Goal: Transaction & Acquisition: Purchase product/service

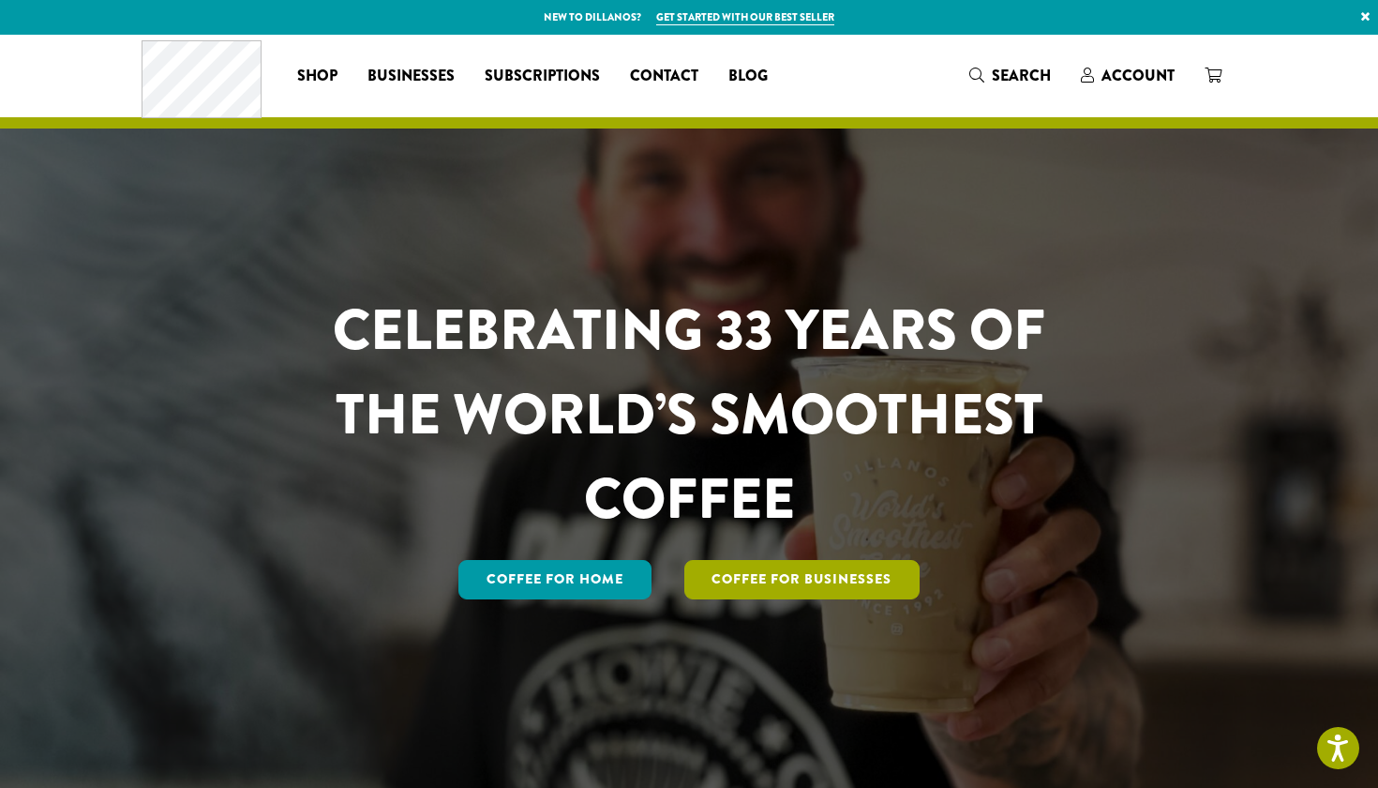
click at [795, 572] on link "Coffee For Businesses" at bounding box center [802, 579] width 236 height 39
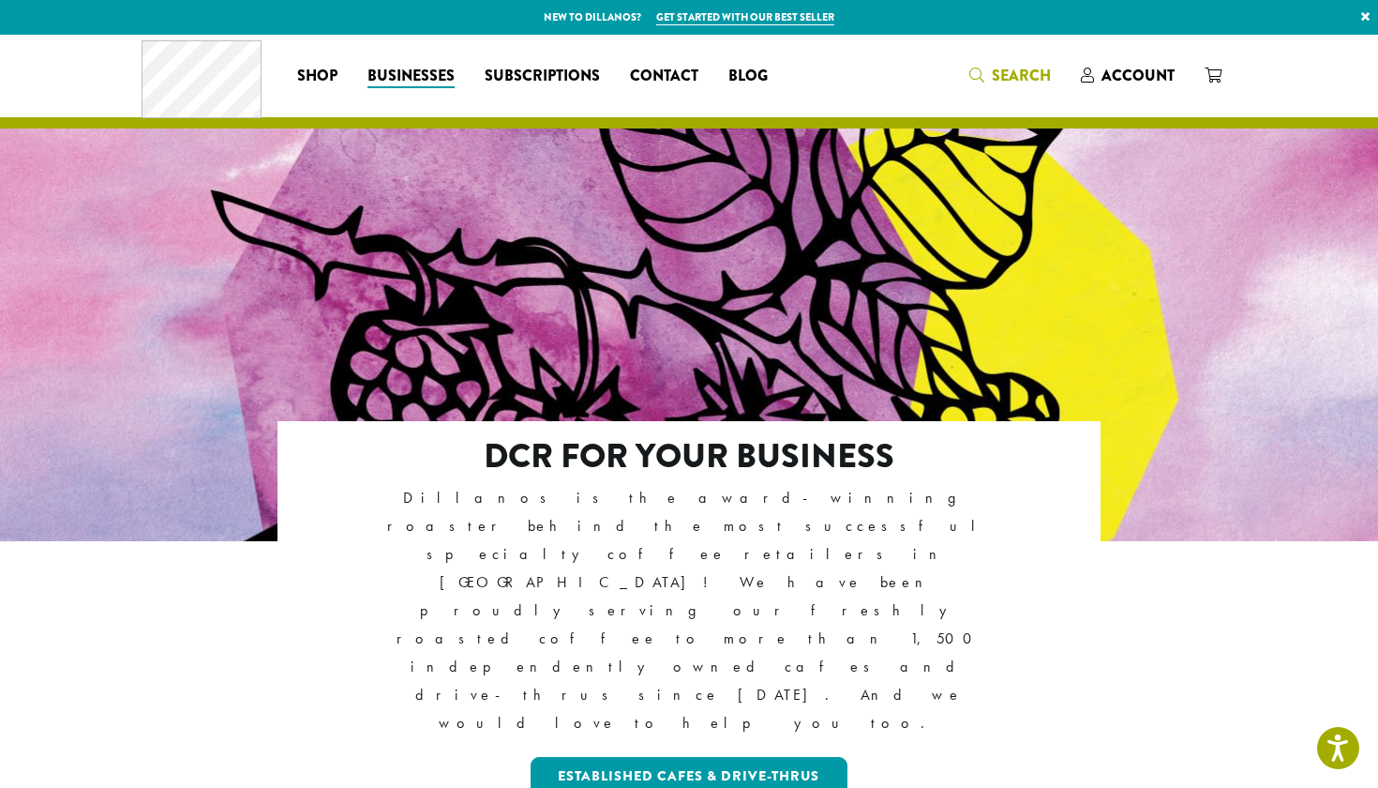
click at [1008, 85] on span "Search" at bounding box center [1021, 76] width 59 height 22
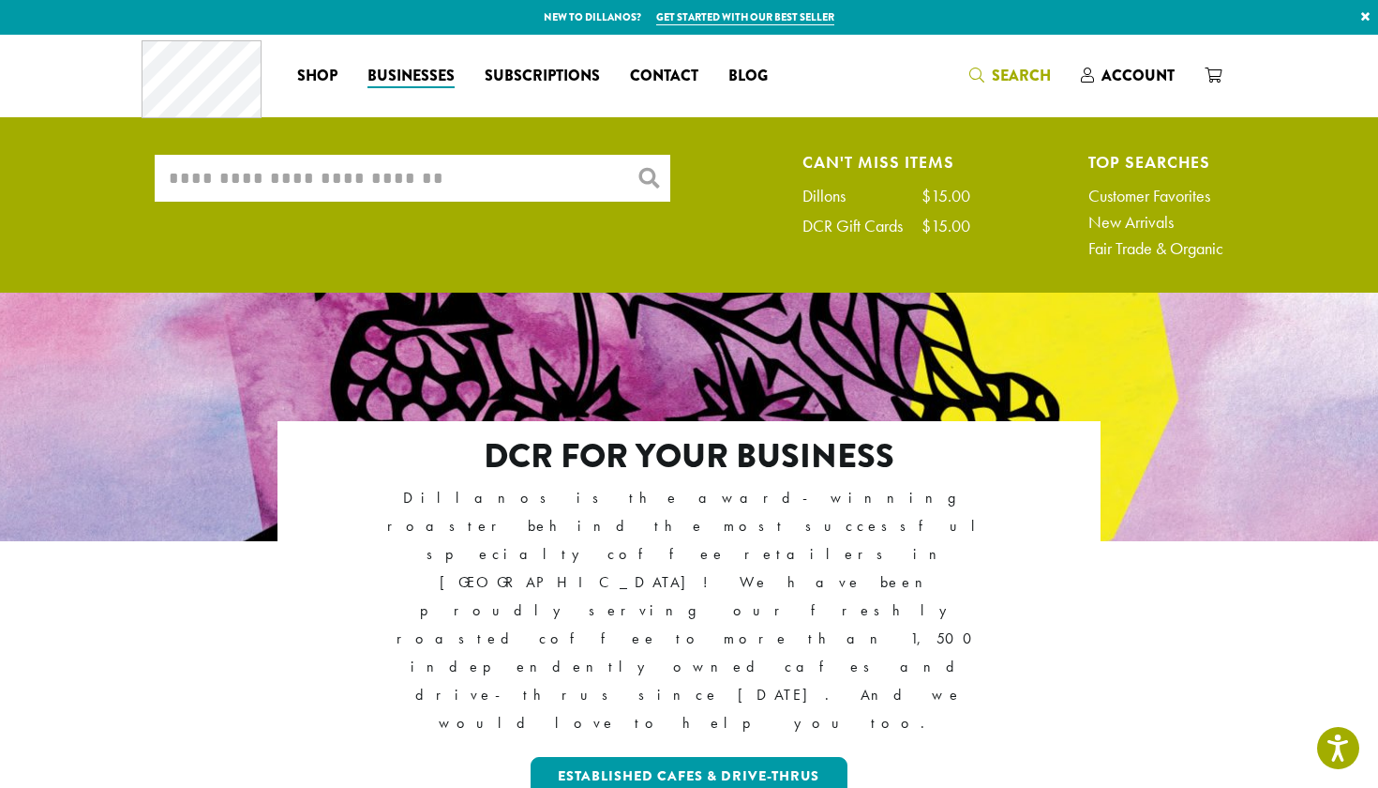
click at [599, 173] on input "What are you searching for?" at bounding box center [413, 178] width 516 height 47
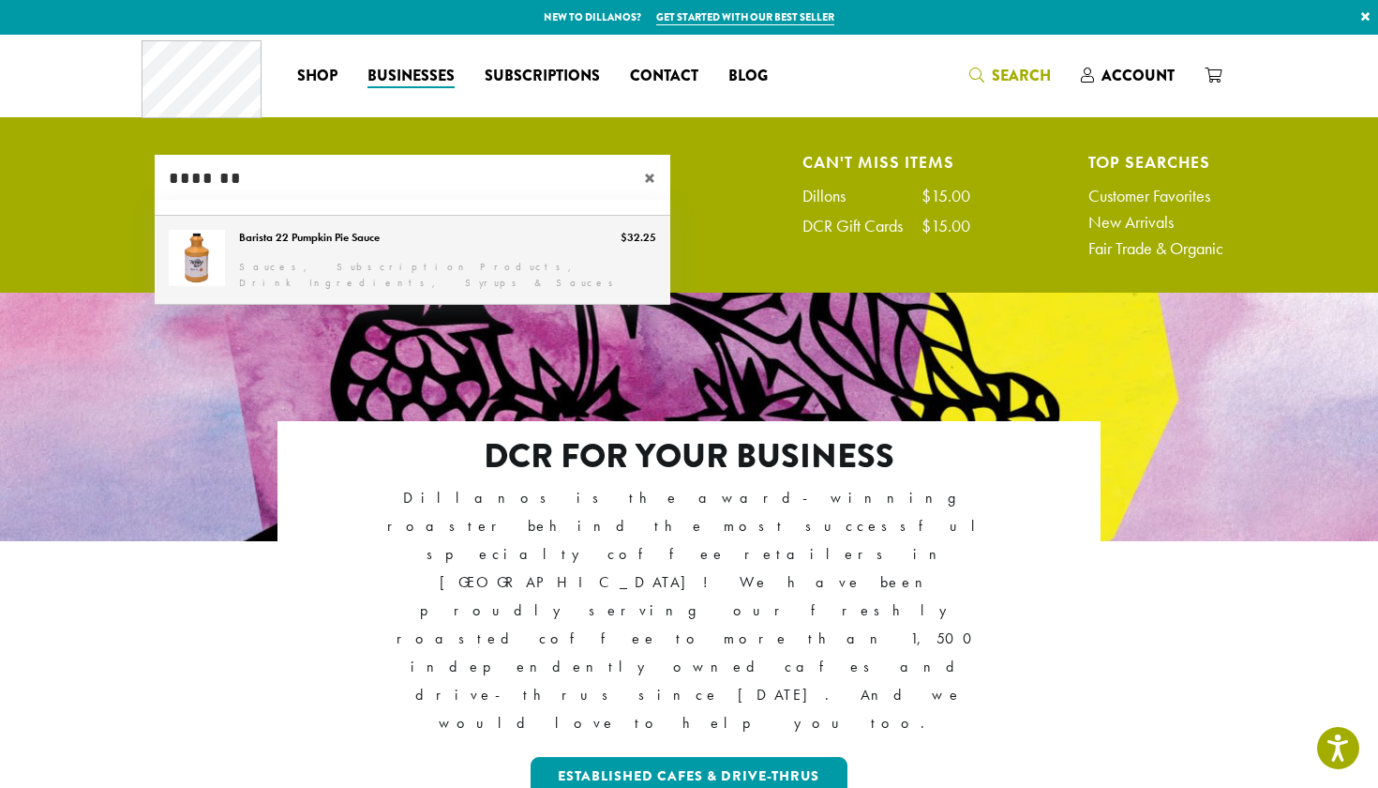
type input "*******"
click at [385, 248] on link "Barista 22 Pumpkin Pie Sauce" at bounding box center [413, 260] width 516 height 88
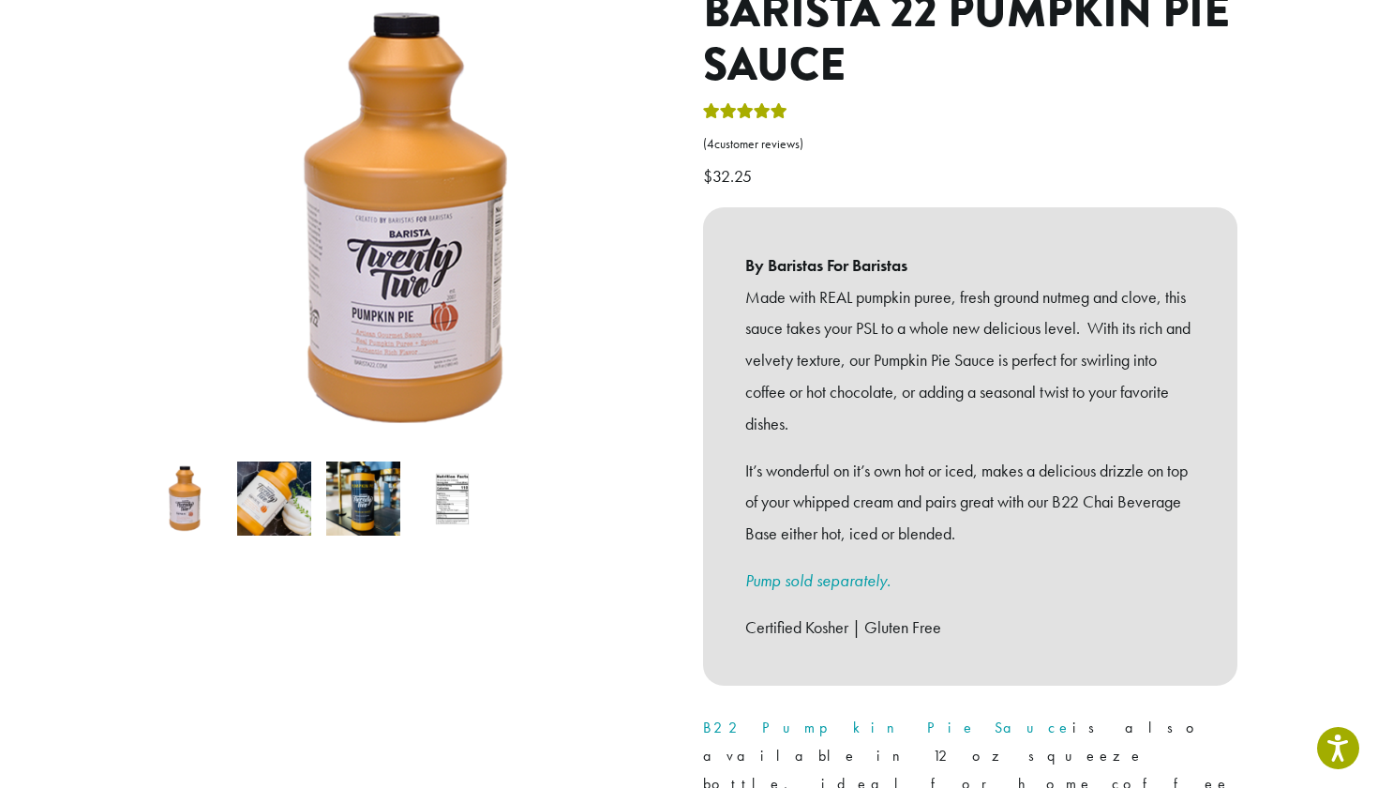
scroll to position [434, 0]
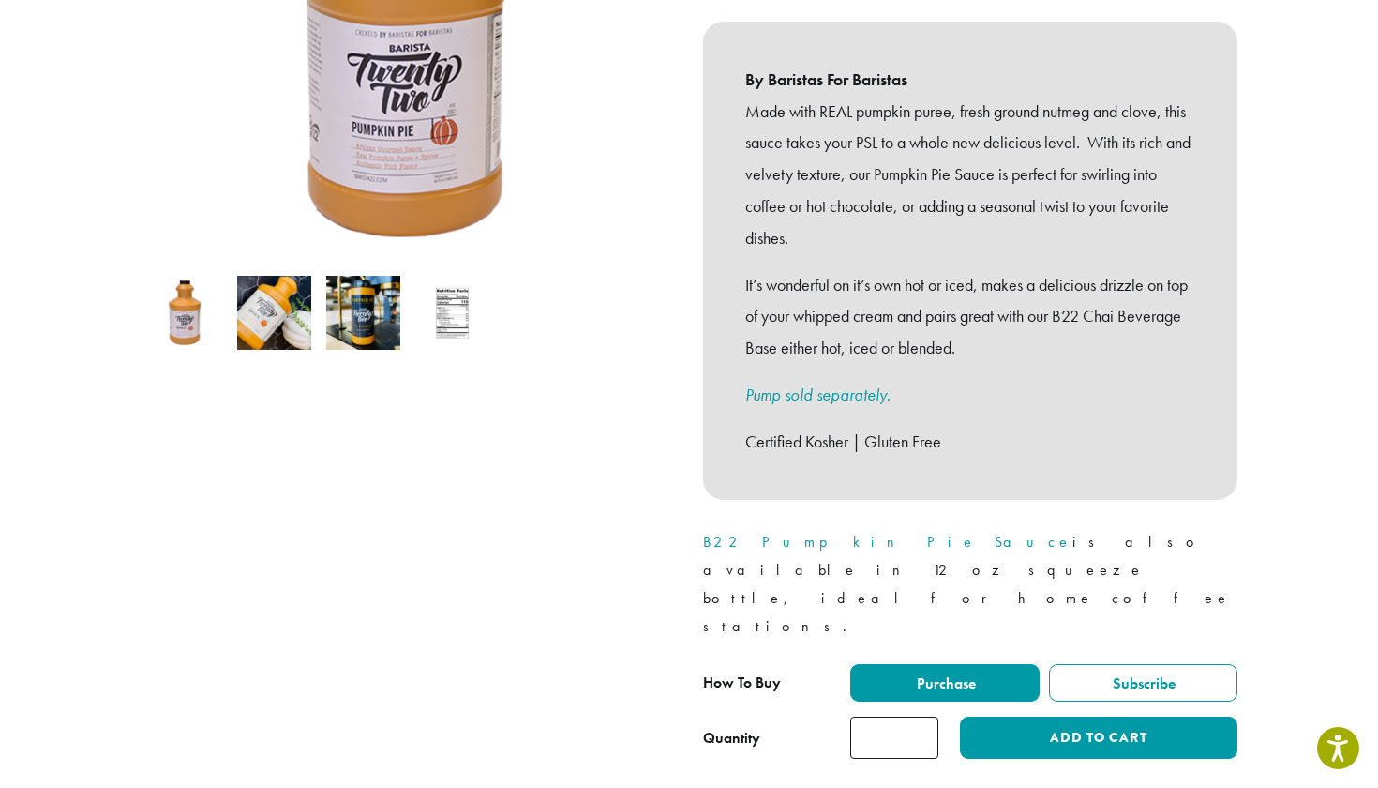
click at [919, 716] on input "*" at bounding box center [894, 737] width 88 height 42
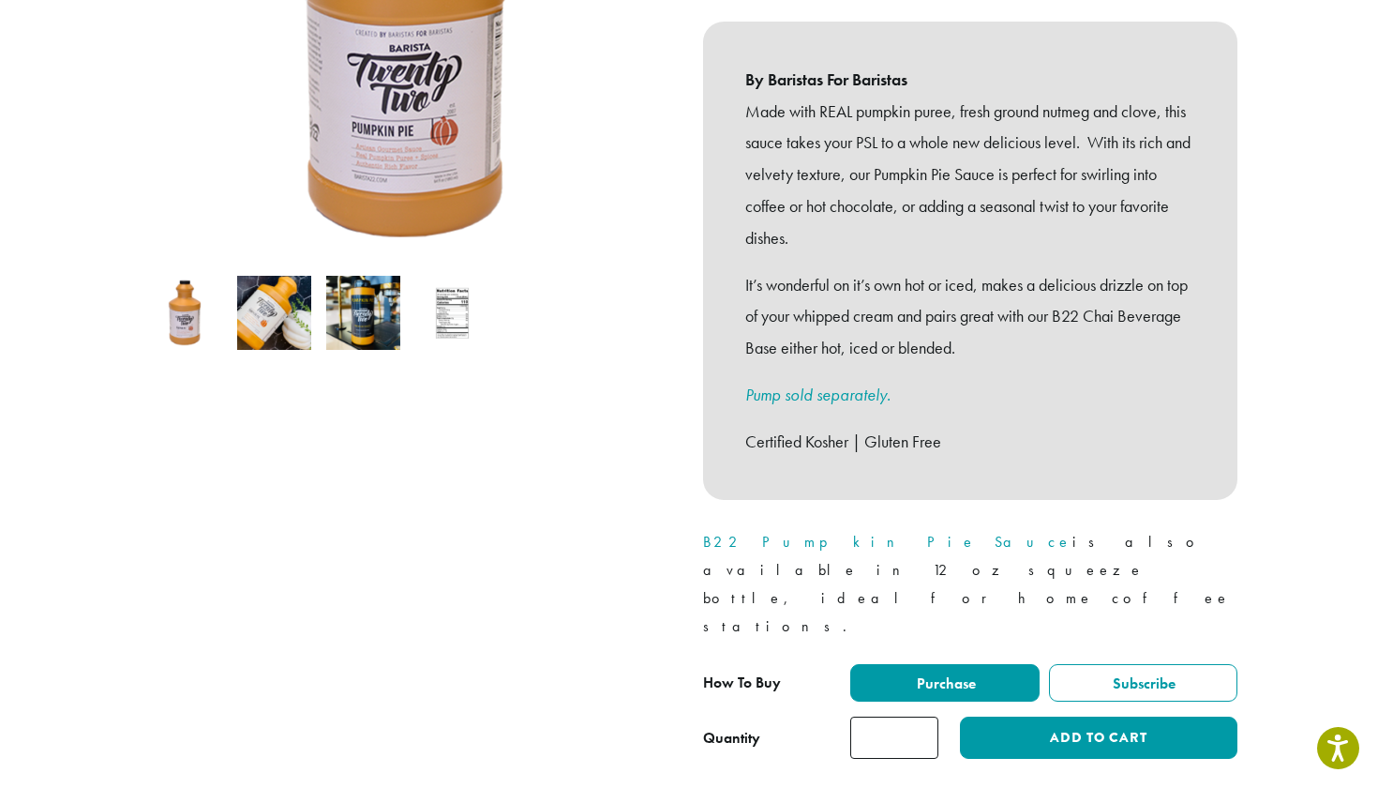
click at [919, 716] on input "*" at bounding box center [894, 737] width 88 height 42
type input "*"
click at [919, 716] on input "*" at bounding box center [894, 737] width 88 height 42
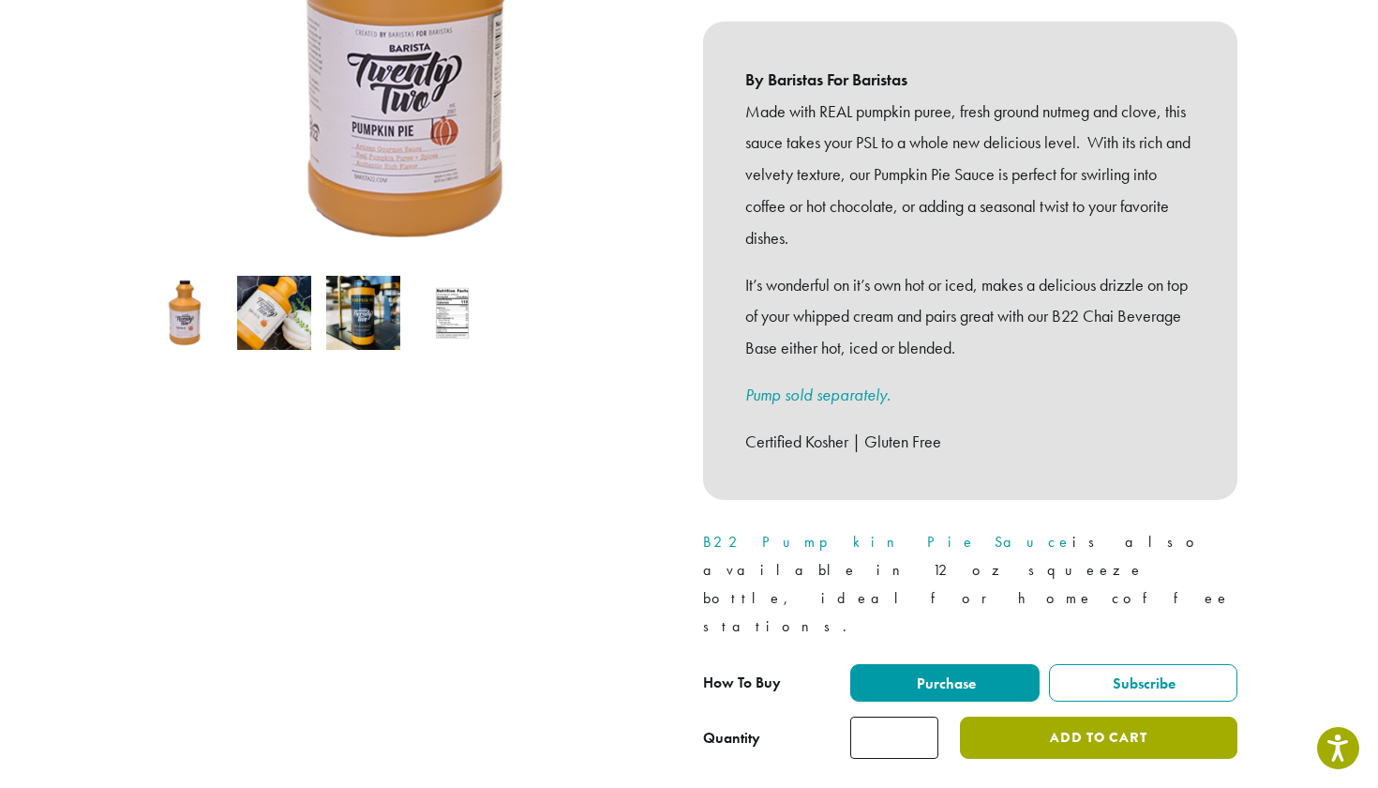
click at [1050, 716] on button "Add to cart" at bounding box center [1099, 737] width 278 height 42
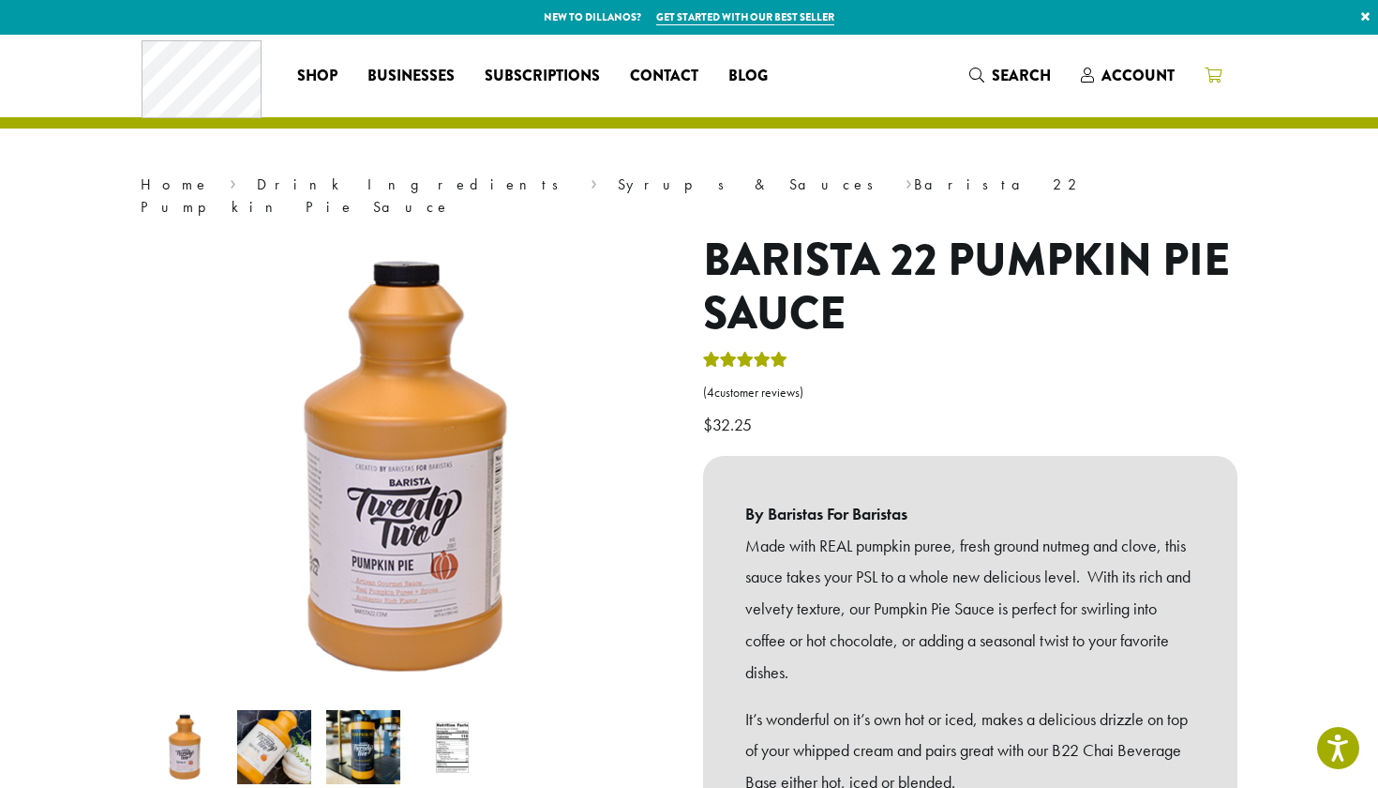
click at [1209, 66] on span at bounding box center [1213, 76] width 17 height 23
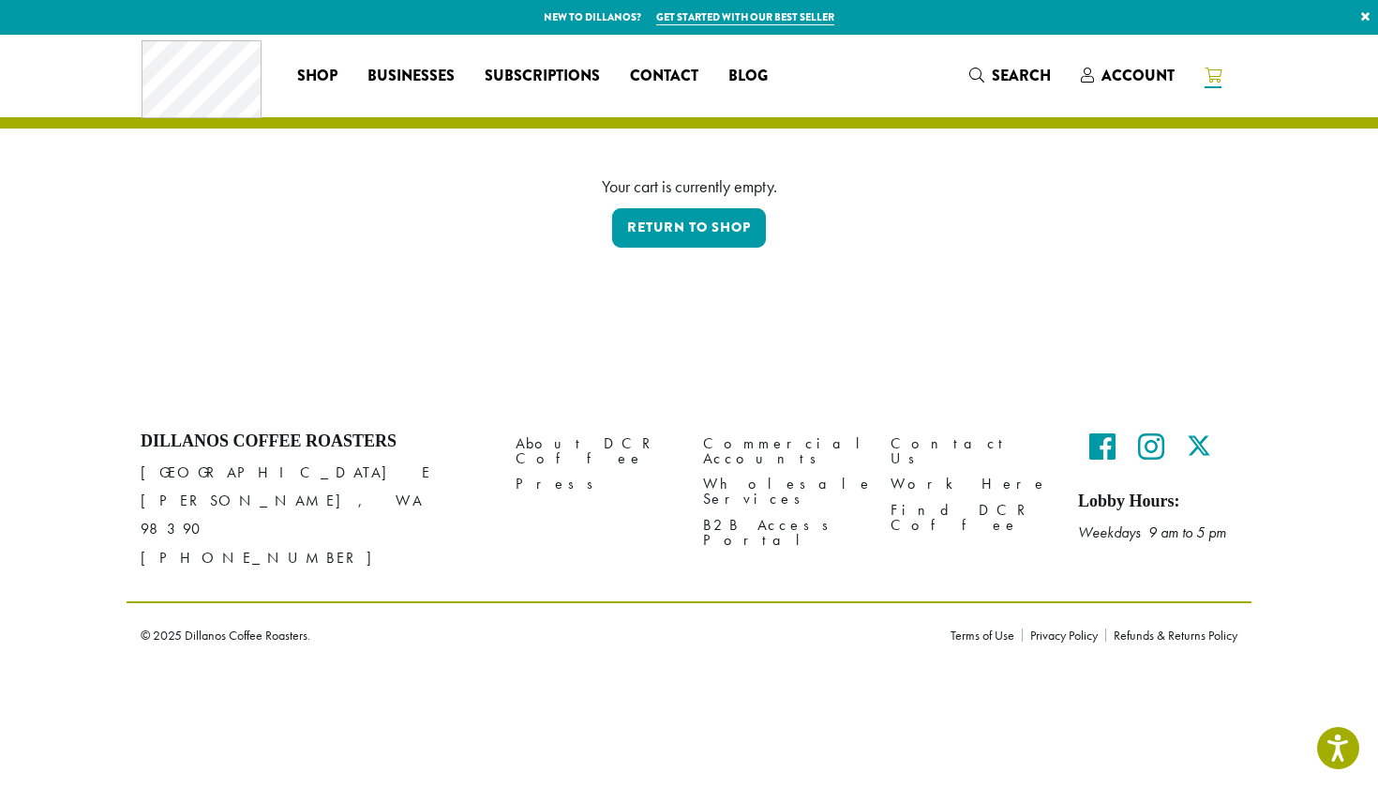
click at [699, 256] on div "Your cart is currently empty. Return to shop" at bounding box center [689, 220] width 1069 height 94
click at [699, 225] on link "Return to shop" at bounding box center [689, 227] width 154 height 39
